Goal: Transaction & Acquisition: Book appointment/travel/reservation

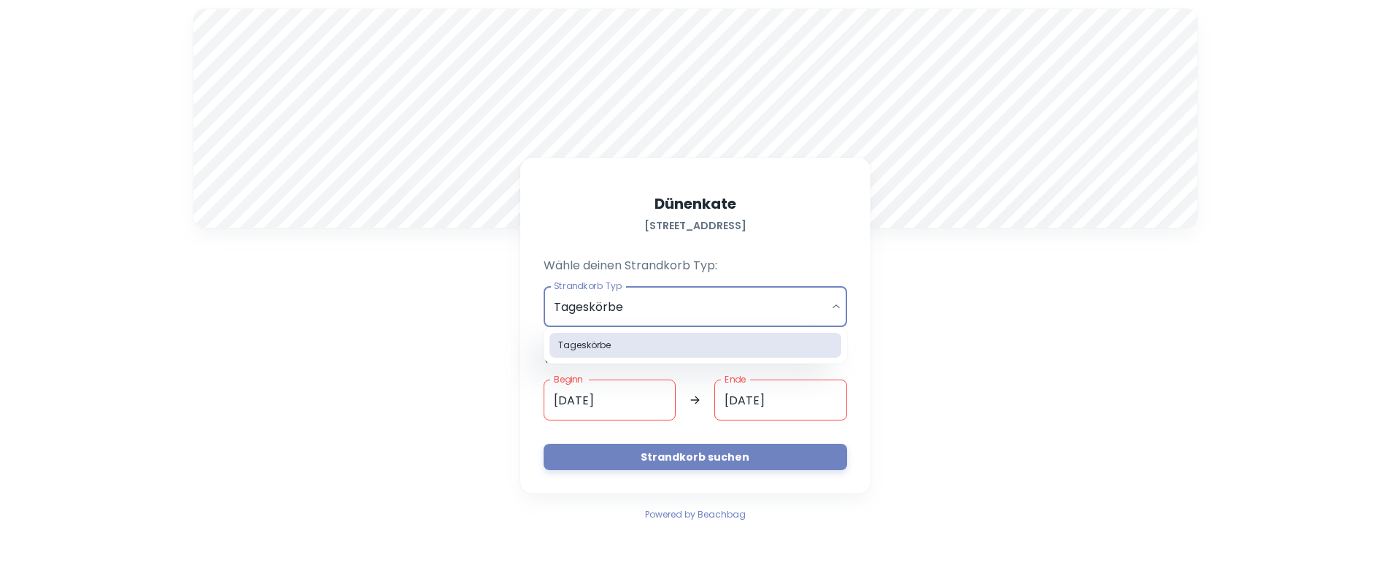
click at [838, 310] on body "A Dünenkate [STREET_ADDRESS] Wähle deinen Strandkorb Typ: Strandkorb Typ Tagesk…" at bounding box center [695, 292] width 1390 height 584
click at [838, 310] on div at bounding box center [695, 292] width 1390 height 584
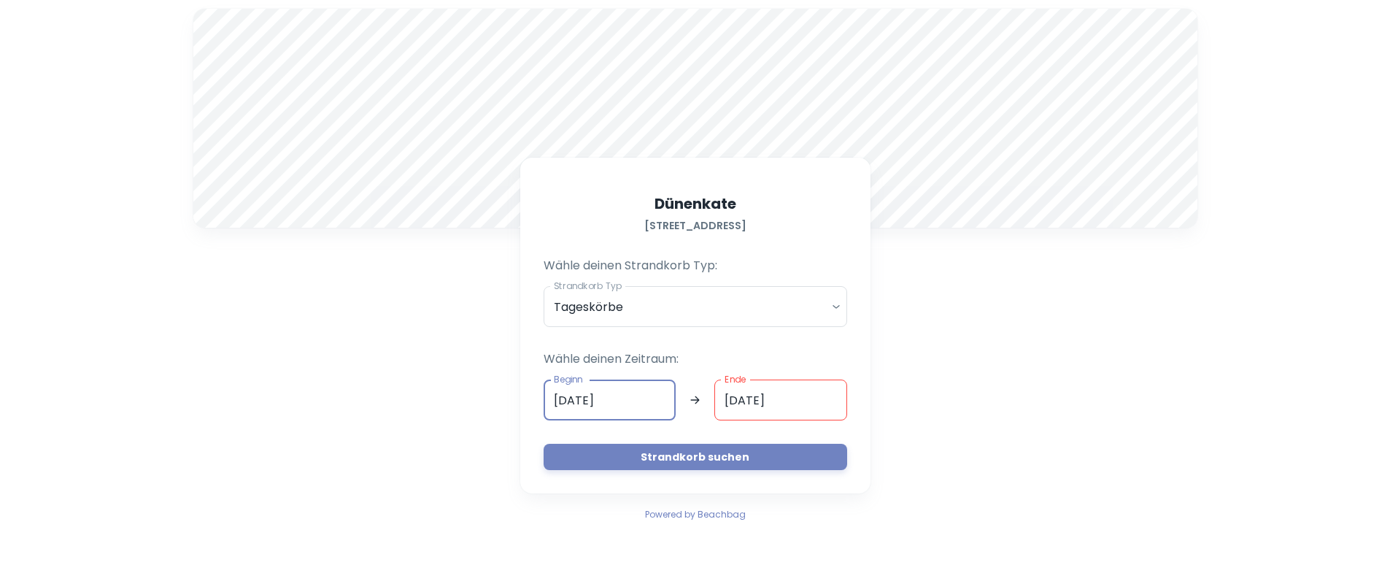
click at [635, 400] on input "[DATE]" at bounding box center [609, 399] width 133 height 41
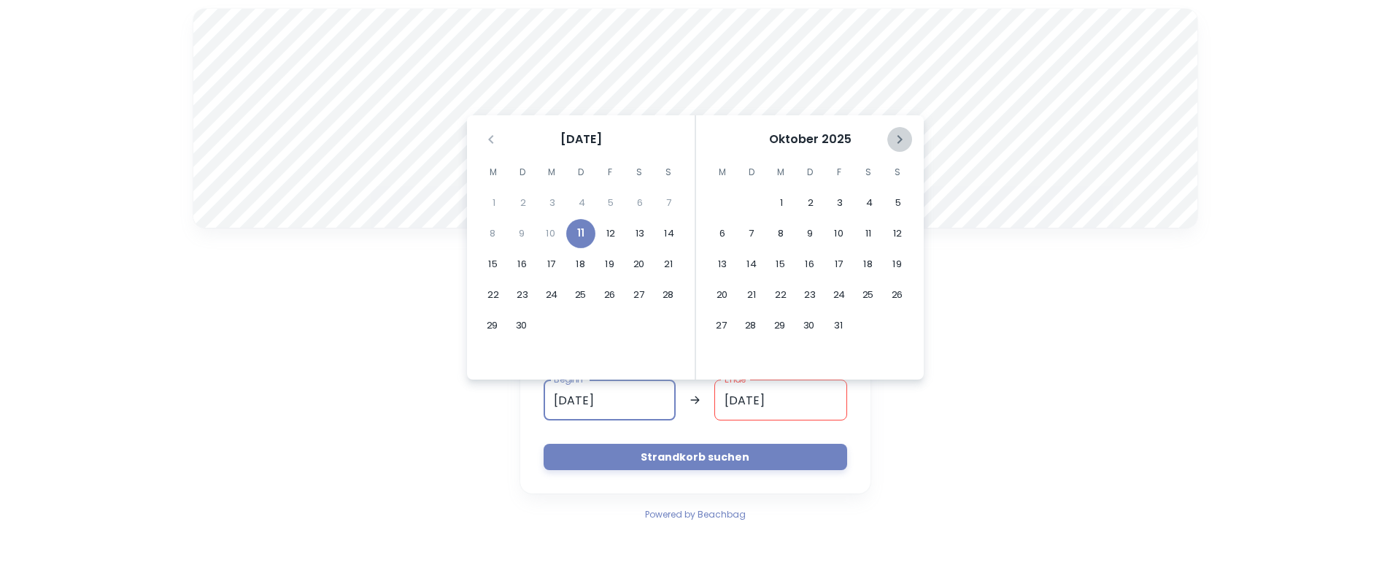
click at [896, 139] on icon "Nächster Monat" at bounding box center [900, 140] width 18 height 18
click at [894, 139] on icon "Nächster Monat" at bounding box center [900, 140] width 18 height 18
click at [899, 140] on icon "Nächster Monat" at bounding box center [900, 140] width 18 height 18
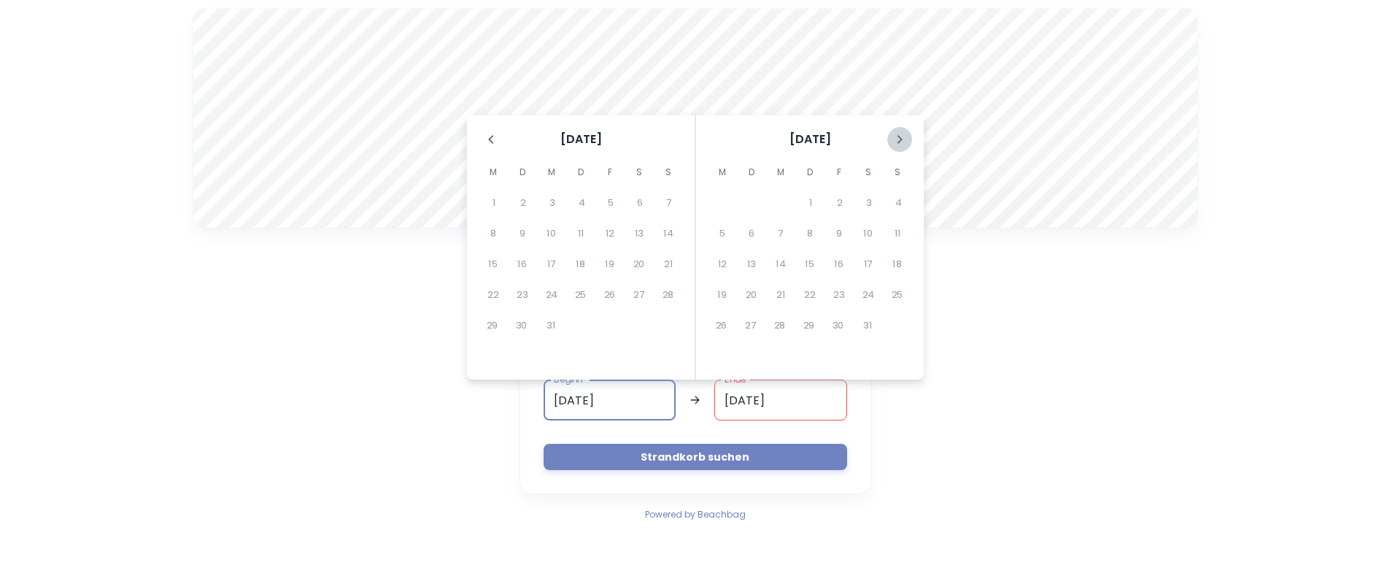
click at [899, 140] on icon "Nächster Monat" at bounding box center [900, 140] width 18 height 18
click at [898, 141] on icon "Nächster Monat" at bounding box center [900, 140] width 18 height 18
click at [898, 140] on icon "Nächster Monat" at bounding box center [900, 140] width 18 height 18
click at [723, 235] on button "8" at bounding box center [722, 233] width 29 height 29
type input "[DATE]"
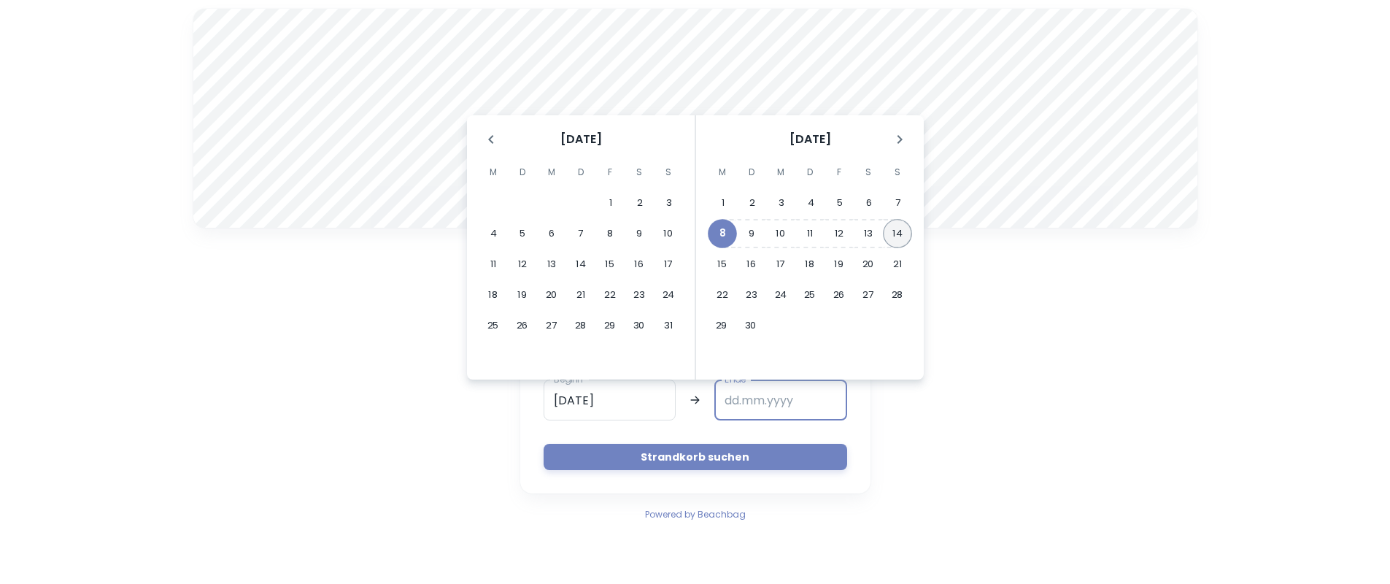
click at [899, 233] on button "14" at bounding box center [897, 233] width 29 height 29
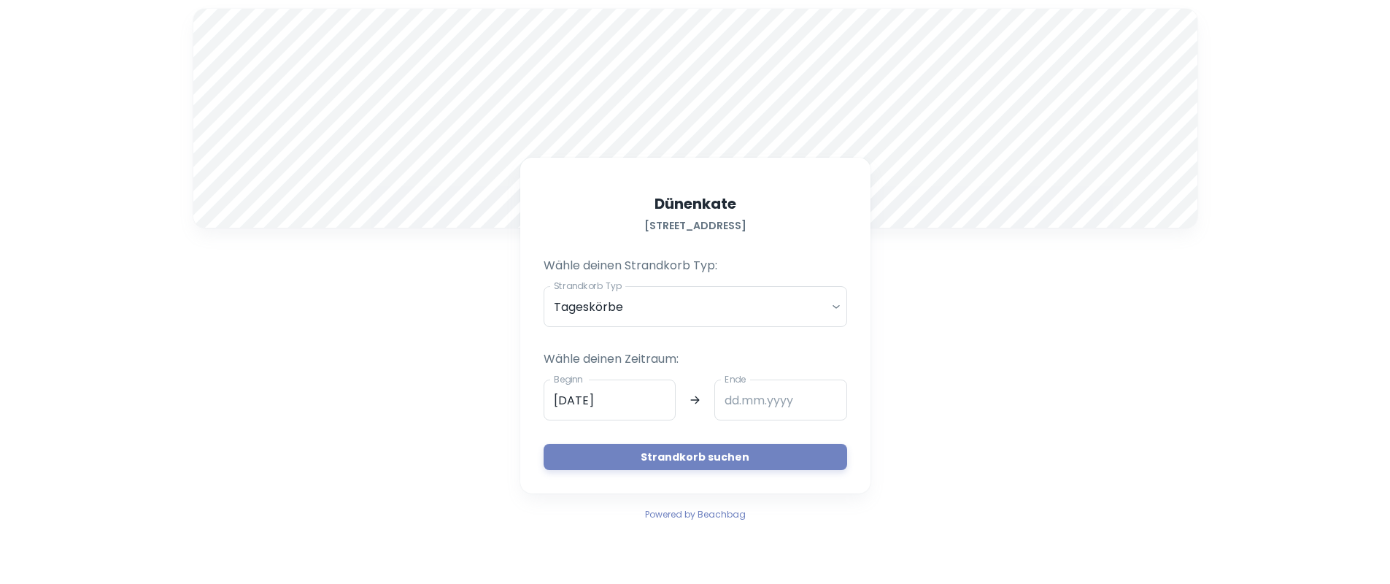
type input "[DATE]"
click at [690, 455] on button "Strandkorb suchen" at bounding box center [694, 457] width 303 height 26
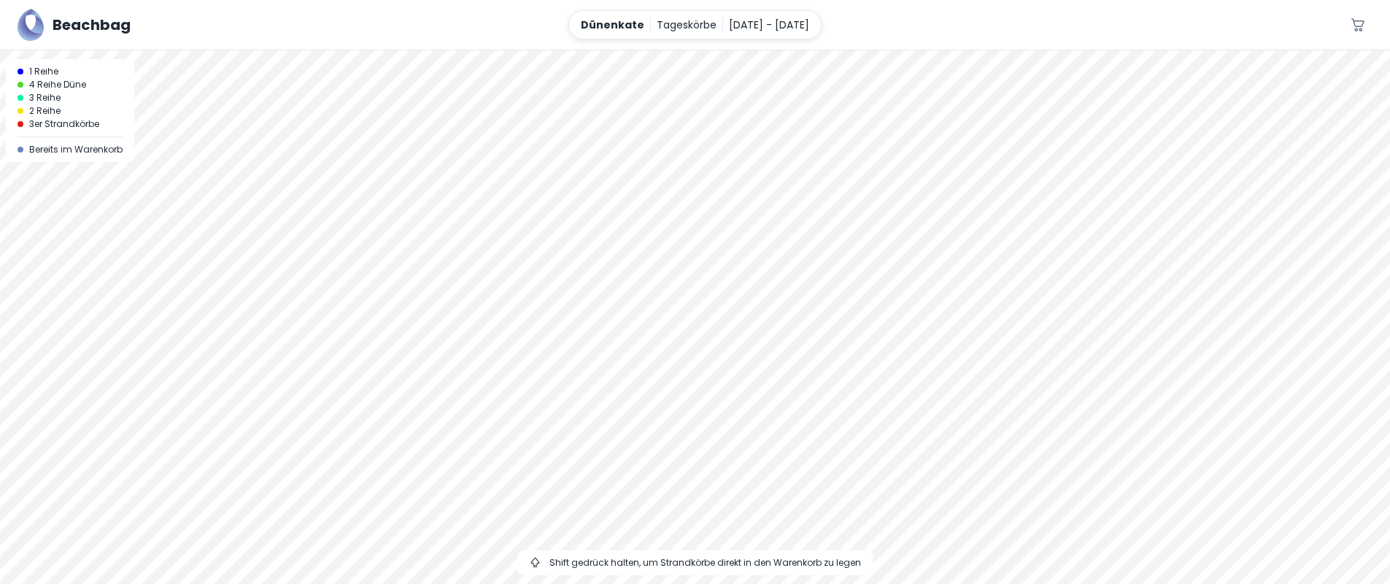
drag, startPoint x: 598, startPoint y: 172, endPoint x: 581, endPoint y: 85, distance: 89.1
click at [581, 82] on div at bounding box center [695, 316] width 1390 height 533
click at [726, 50] on div at bounding box center [695, 50] width 1390 height 0
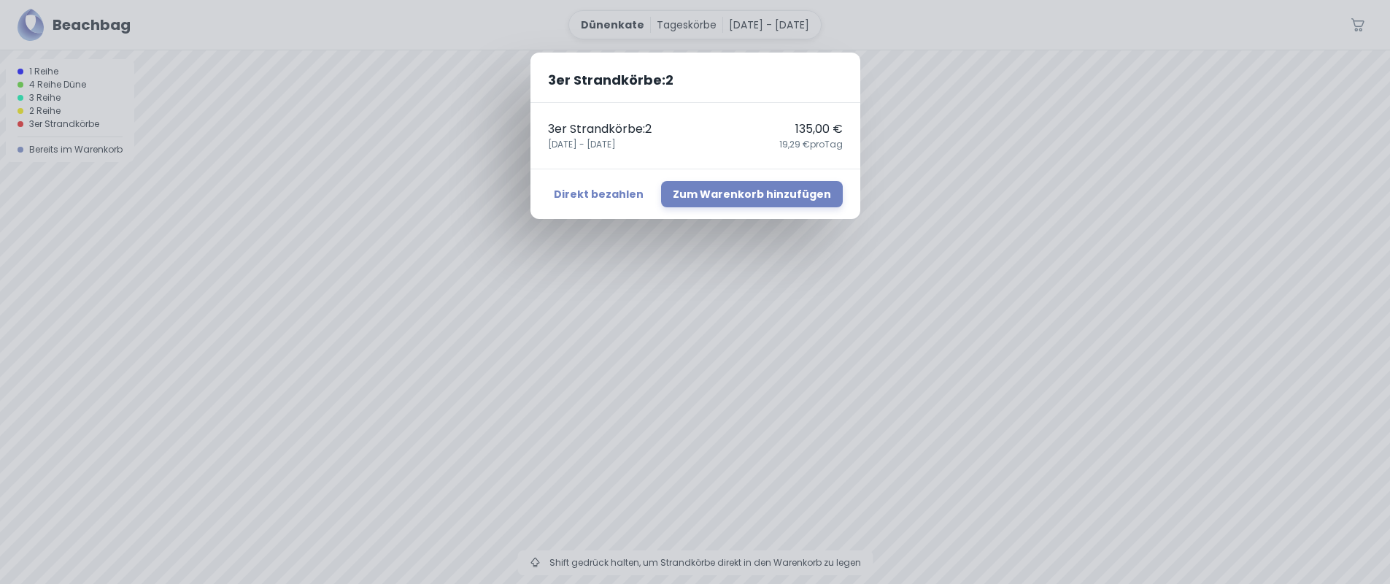
click at [783, 295] on div "3er Strandkörbe : 2 3er Strandkörbe : 2 135,00 € [DATE] - [DATE] 19,29 € pro Ta…" at bounding box center [695, 292] width 1390 height 584
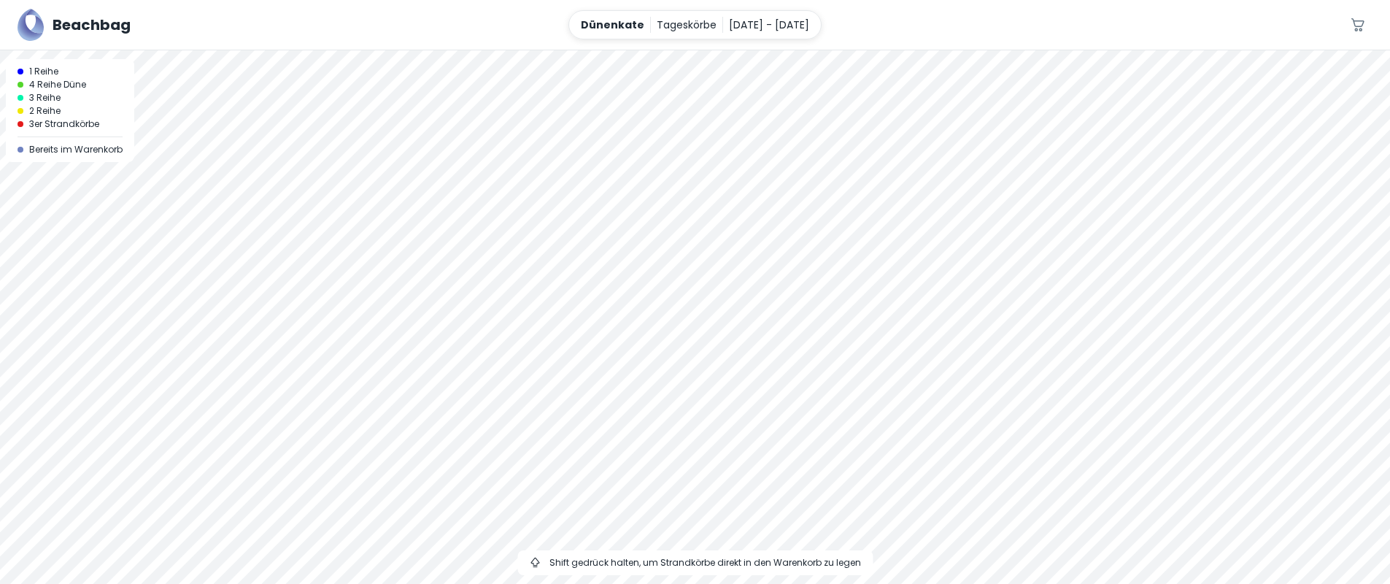
click at [697, 50] on div at bounding box center [695, 50] width 1390 height 0
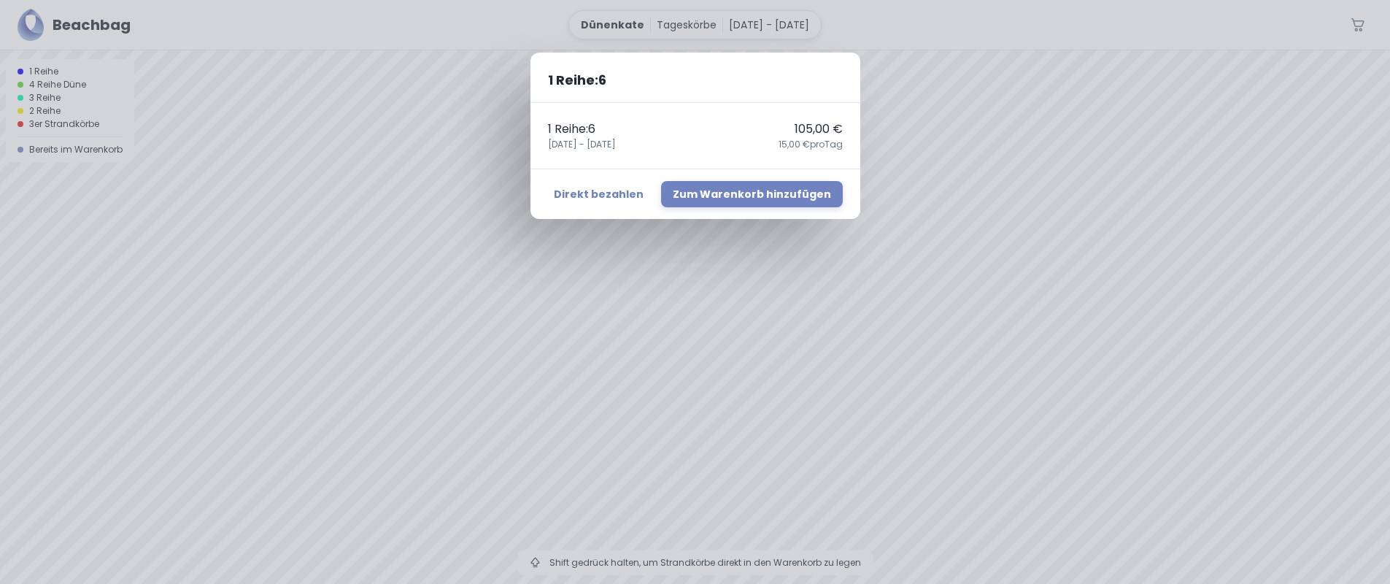
click at [787, 302] on div "1 Reihe : 6 1 Reihe : 6 105,00 € [DATE] - [DATE] 15,00 € pro Tag Direkt bezahle…" at bounding box center [695, 292] width 1390 height 584
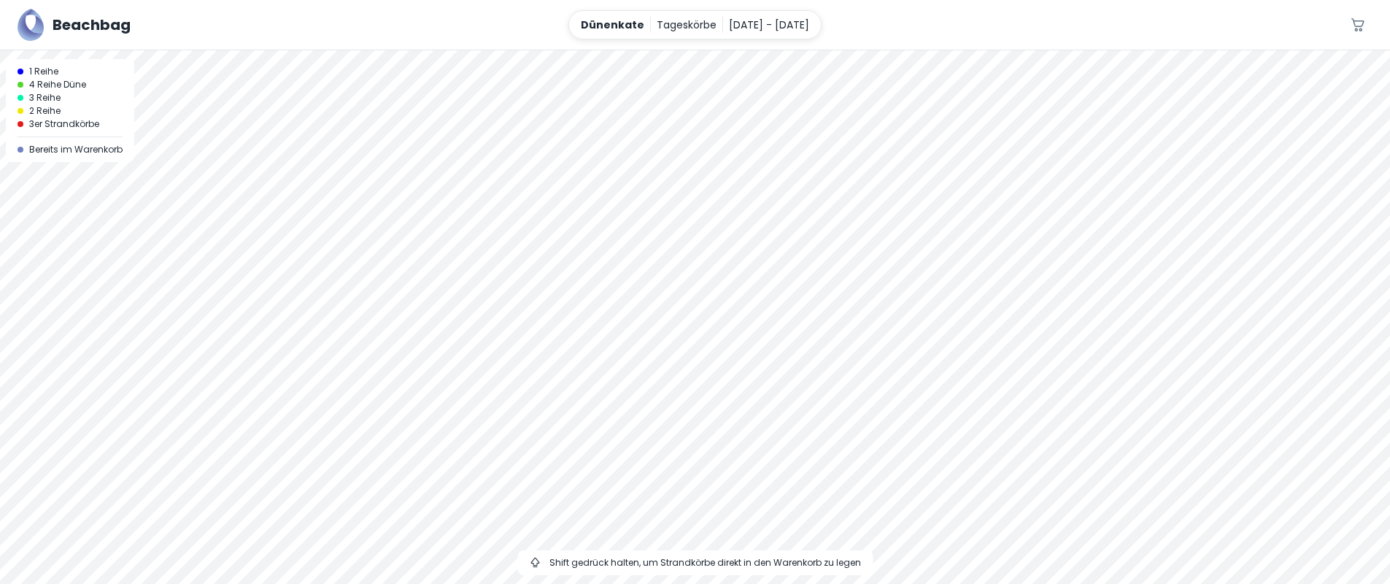
click at [689, 50] on div at bounding box center [695, 50] width 1390 height 0
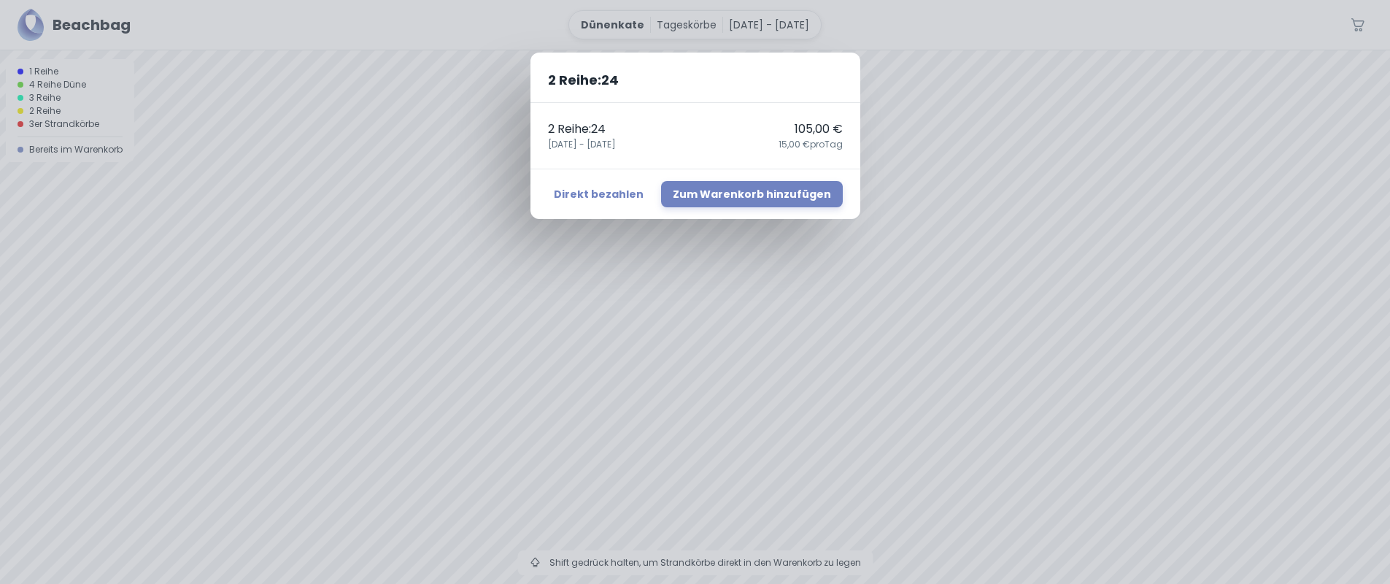
click at [823, 275] on div "2 Reihe : 24 2 Reihe : 24 105,00 € [DATE] - [DATE] 15,00 € pro Tag Direkt bezah…" at bounding box center [695, 292] width 1390 height 584
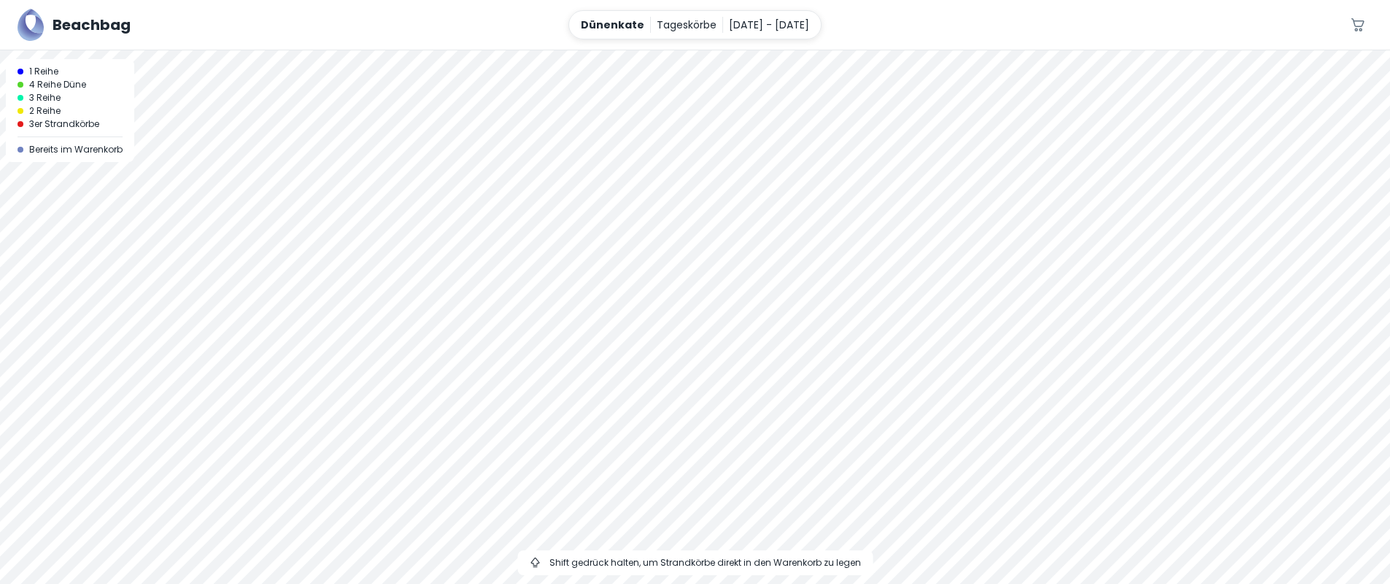
click at [665, 50] on div at bounding box center [695, 50] width 1390 height 0
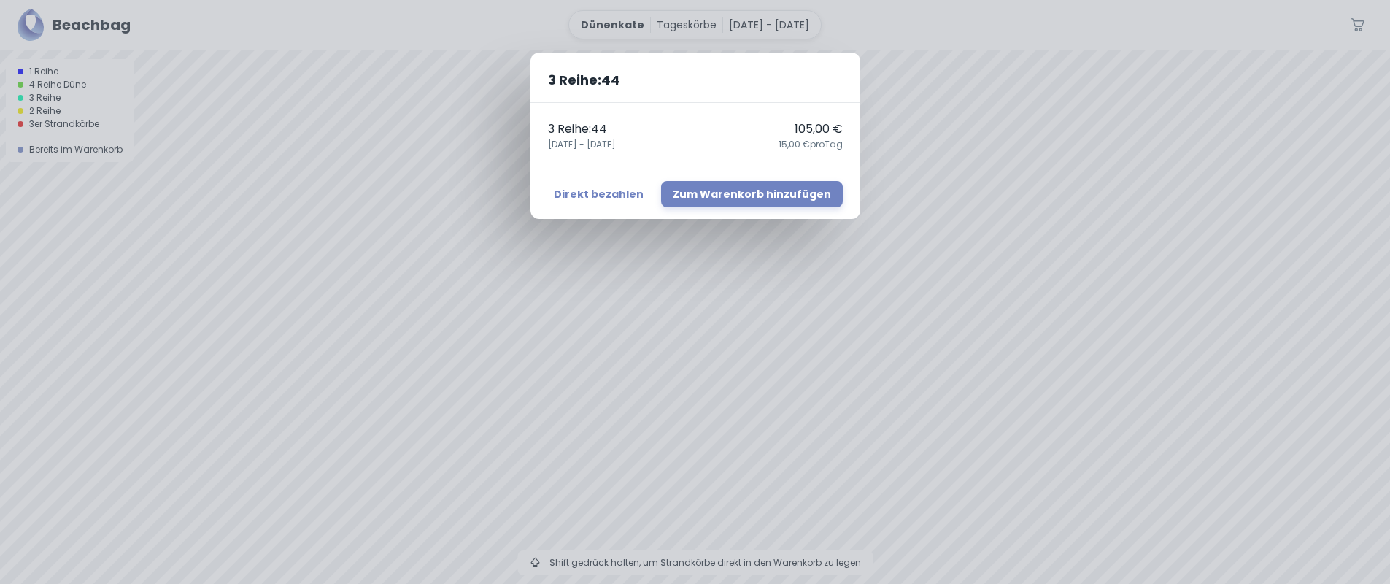
click at [937, 309] on div "3 Reihe : 44 3 Reihe : 44 105,00 € [DATE] - [DATE] 15,00 € pro Tag Direkt bezah…" at bounding box center [695, 292] width 1390 height 584
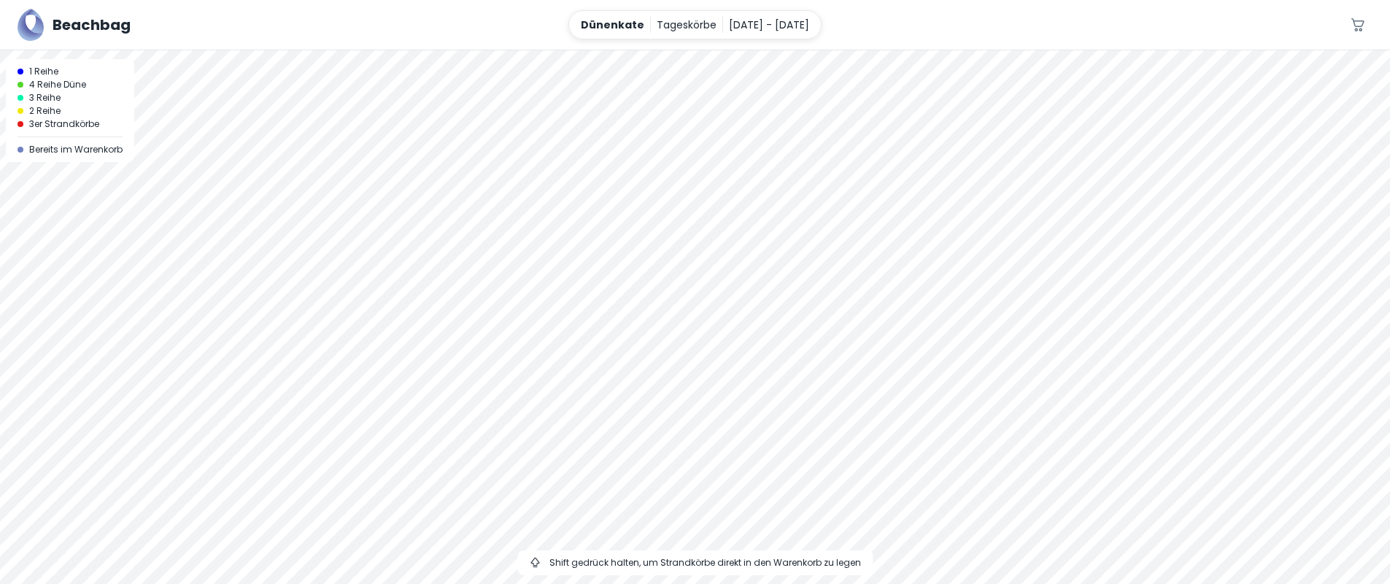
click at [622, 50] on div at bounding box center [695, 50] width 1390 height 0
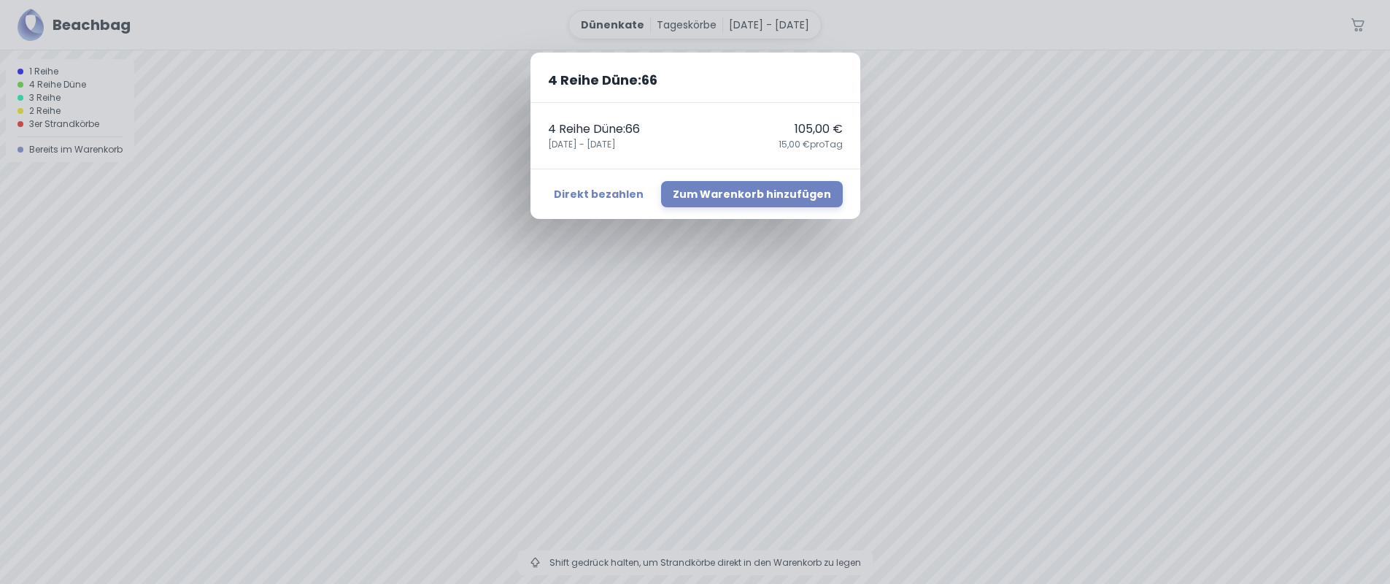
click at [961, 333] on div "4 Reihe Düne : 66 4 Reihe Düne : 66 105,00 € [DATE] - [DATE] 15,00 € pro Tag Di…" at bounding box center [695, 292] width 1390 height 584
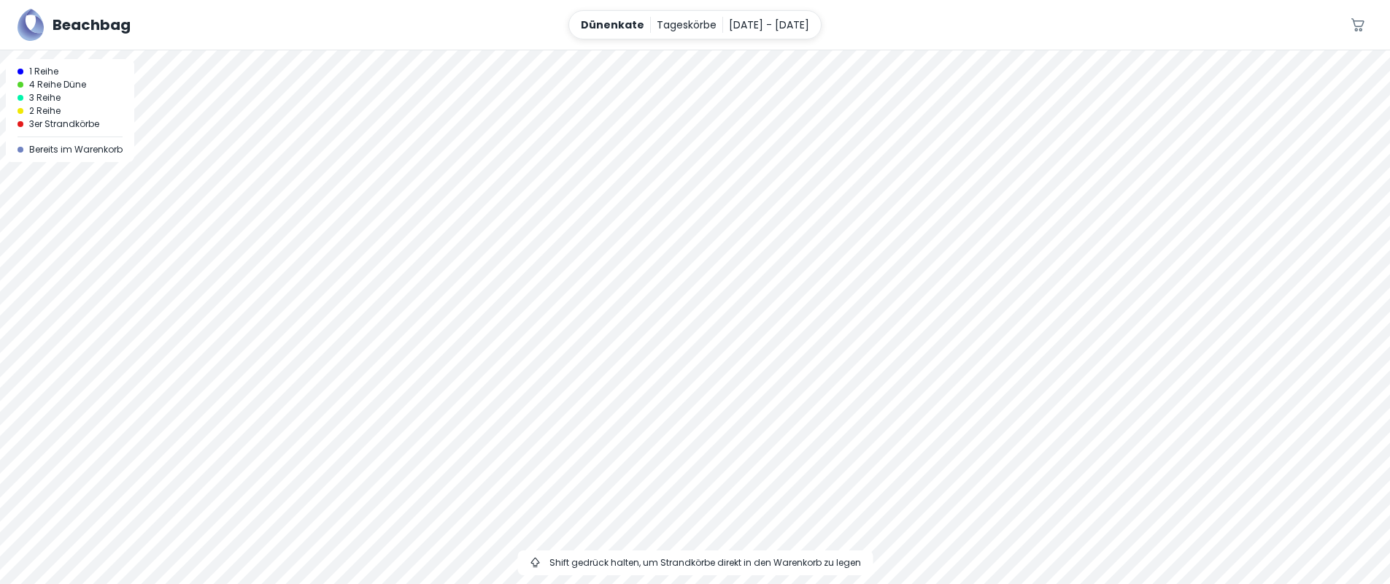
drag, startPoint x: 533, startPoint y: 311, endPoint x: 508, endPoint y: 146, distance: 166.7
click at [508, 146] on div at bounding box center [695, 316] width 1390 height 533
drag, startPoint x: 581, startPoint y: 416, endPoint x: 576, endPoint y: 506, distance: 89.8
click at [576, 458] on div at bounding box center [695, 316] width 1390 height 533
drag, startPoint x: 557, startPoint y: 302, endPoint x: 587, endPoint y: 613, distance: 312.9
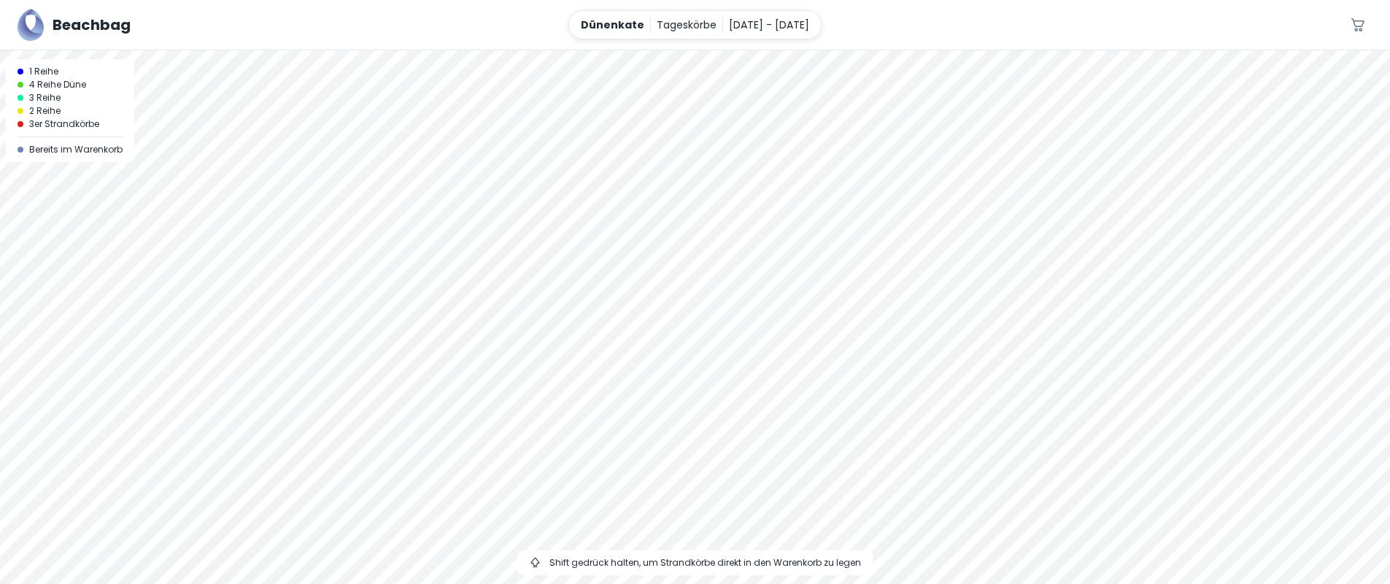
click at [587, 583] on html "Beachbag Dünenkate Tageskörbe [DATE] - [DATE] 0 A 1 Reihe 4 Reihe Düne 3 Reihe …" at bounding box center [695, 292] width 1390 height 584
drag, startPoint x: 511, startPoint y: 313, endPoint x: 504, endPoint y: 586, distance: 272.9
click at [504, 583] on html "Beachbag Dünenkate Tageskörbe [DATE] - [DATE] 0 A 1 Reihe 4 Reihe Düne 3 Reihe …" at bounding box center [695, 292] width 1390 height 584
drag, startPoint x: 572, startPoint y: 381, endPoint x: 535, endPoint y: 549, distance: 171.7
click at [535, 549] on div at bounding box center [695, 316] width 1390 height 533
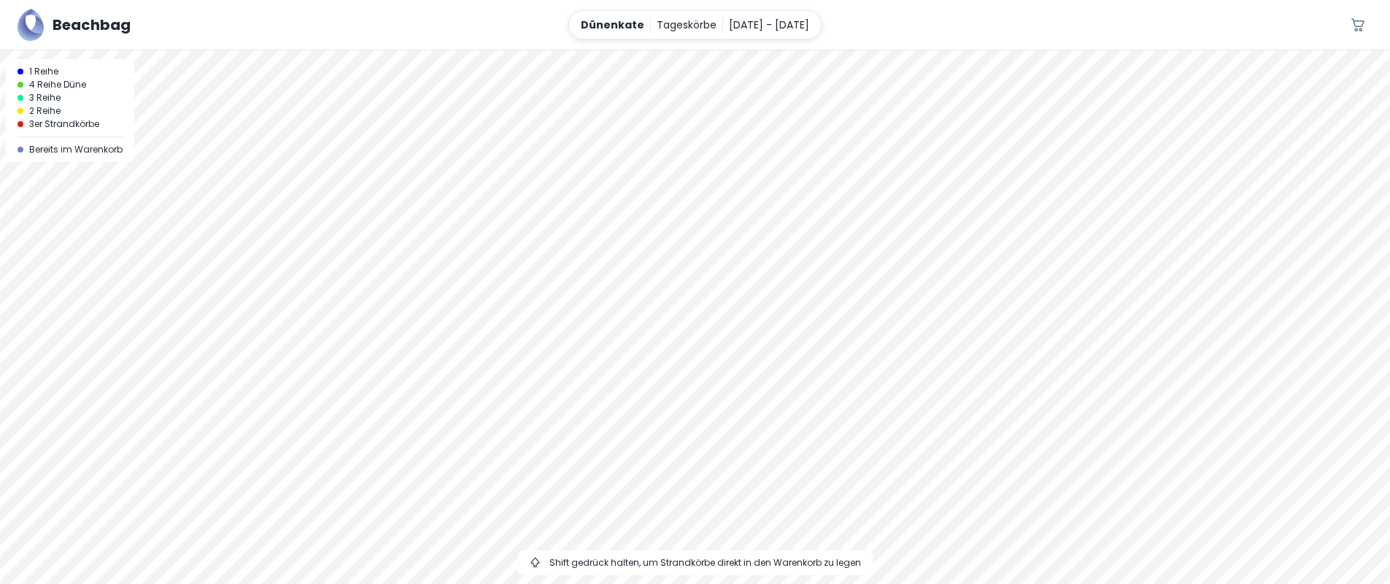
drag, startPoint x: 498, startPoint y: 317, endPoint x: 513, endPoint y: 599, distance: 282.0
click at [513, 583] on html "Beachbag Dünenkate Tageskörbe [DATE] - [DATE] 0 A 1 Reihe 4 Reihe Düne 3 Reihe …" at bounding box center [695, 292] width 1390 height 584
drag, startPoint x: 515, startPoint y: 392, endPoint x: 513, endPoint y: 496, distance: 104.3
click at [513, 496] on div at bounding box center [695, 316] width 1390 height 533
drag, startPoint x: 434, startPoint y: 272, endPoint x: 611, endPoint y: 255, distance: 177.4
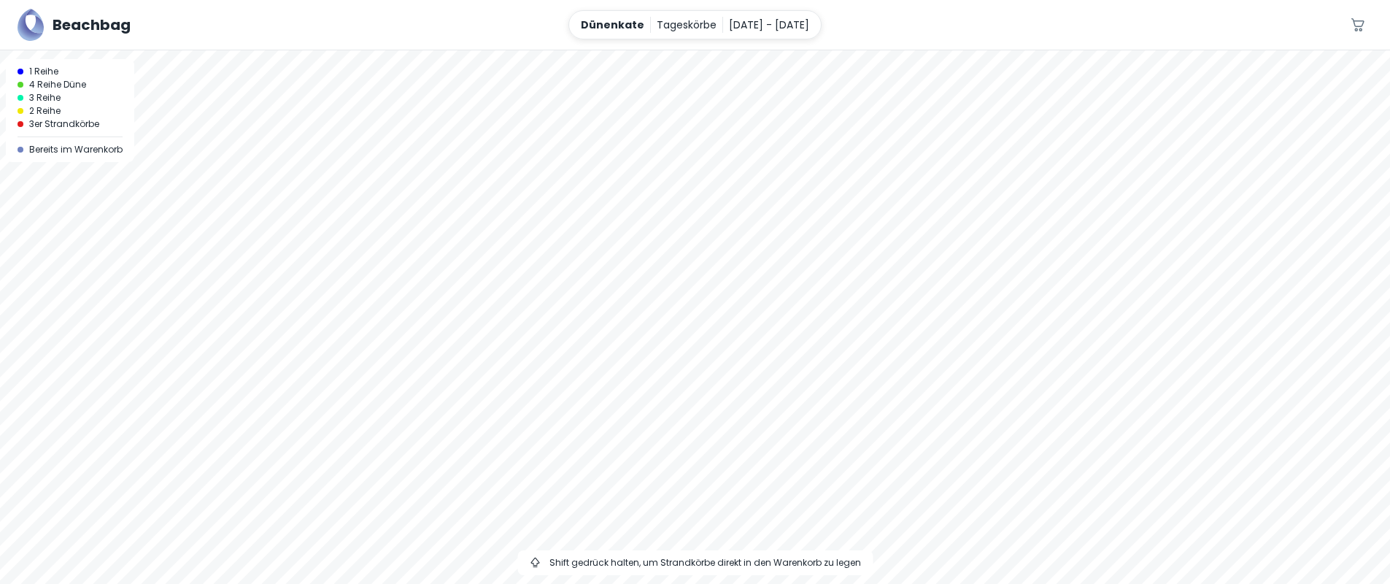
click at [611, 255] on div at bounding box center [695, 316] width 1390 height 533
drag, startPoint x: 560, startPoint y: 352, endPoint x: 556, endPoint y: 169, distance: 183.2
click at [556, 169] on div at bounding box center [695, 316] width 1390 height 533
drag, startPoint x: 612, startPoint y: 322, endPoint x: 619, endPoint y: 381, distance: 59.5
click at [604, 530] on div at bounding box center [695, 316] width 1390 height 533
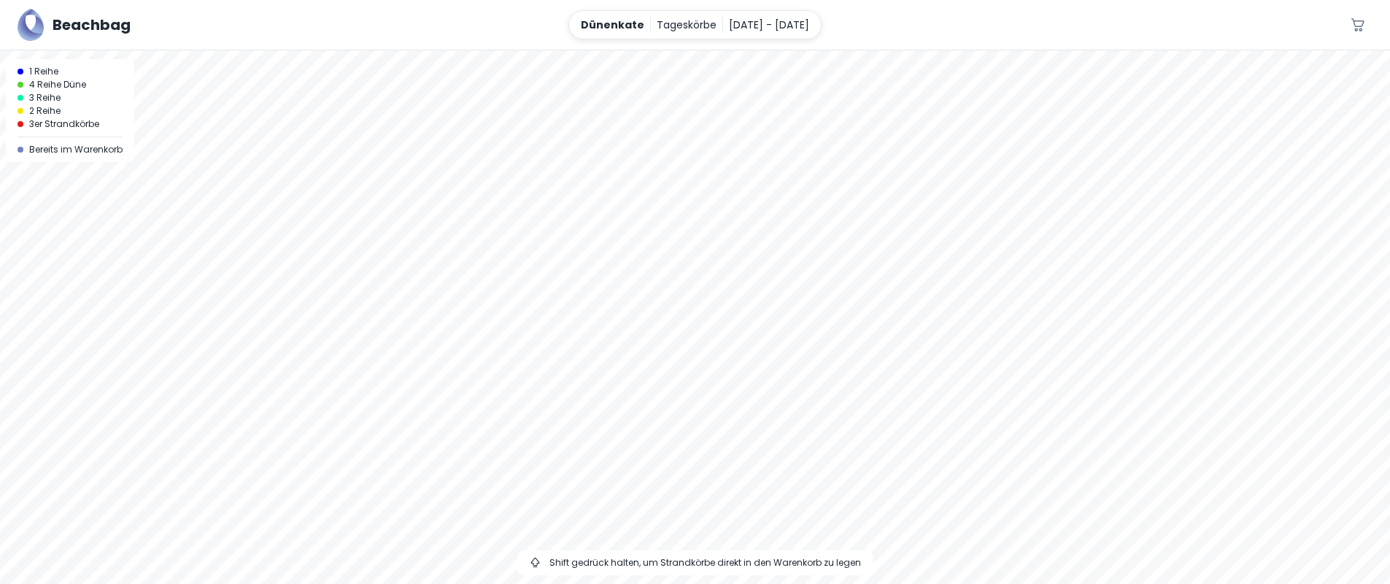
drag, startPoint x: 602, startPoint y: 347, endPoint x: 562, endPoint y: 582, distance: 238.2
click at [562, 582] on div at bounding box center [695, 316] width 1390 height 533
drag, startPoint x: 562, startPoint y: 354, endPoint x: 545, endPoint y: 500, distance: 147.6
click at [535, 534] on div at bounding box center [695, 316] width 1390 height 533
drag, startPoint x: 540, startPoint y: 343, endPoint x: 497, endPoint y: 483, distance: 146.5
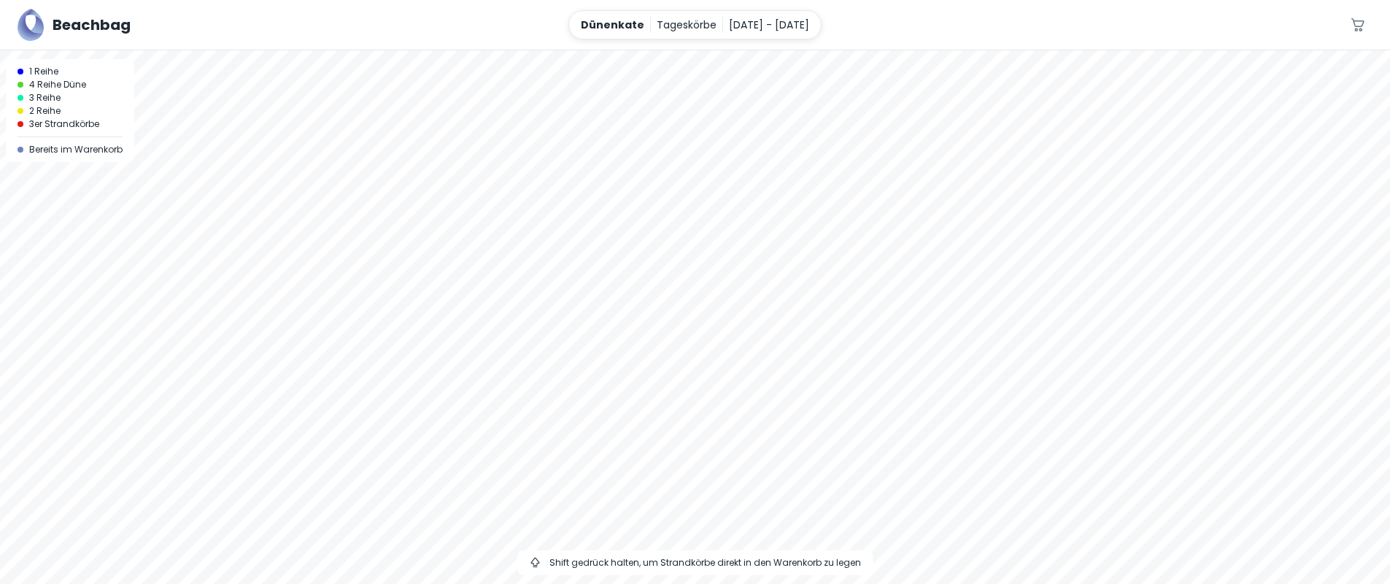
click at [497, 483] on div at bounding box center [695, 316] width 1390 height 533
drag, startPoint x: 433, startPoint y: 244, endPoint x: 457, endPoint y: 58, distance: 187.5
click at [457, 58] on div at bounding box center [695, 316] width 1390 height 533
drag, startPoint x: 595, startPoint y: 416, endPoint x: 595, endPoint y: 212, distance: 203.5
click at [595, 212] on div at bounding box center [695, 316] width 1390 height 533
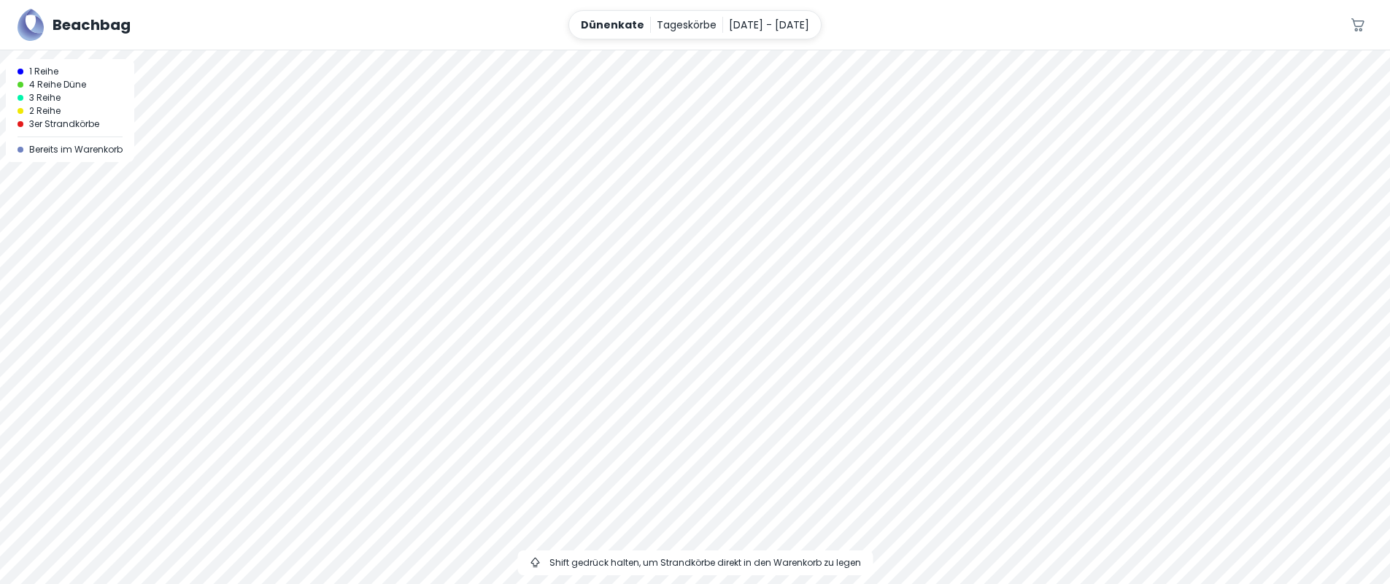
drag, startPoint x: 559, startPoint y: 327, endPoint x: 536, endPoint y: 171, distance: 157.7
click at [536, 171] on div at bounding box center [695, 316] width 1390 height 533
click at [716, 259] on div at bounding box center [695, 316] width 1390 height 533
click at [634, 201] on div at bounding box center [695, 316] width 1390 height 533
